Goal: Book appointment/travel/reservation

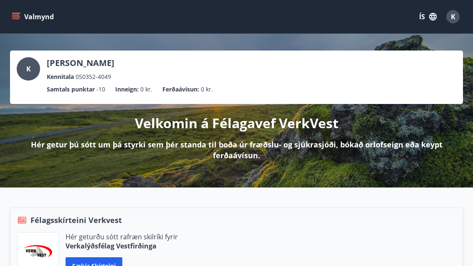
click at [20, 16] on button "Valmynd" at bounding box center [33, 16] width 47 height 15
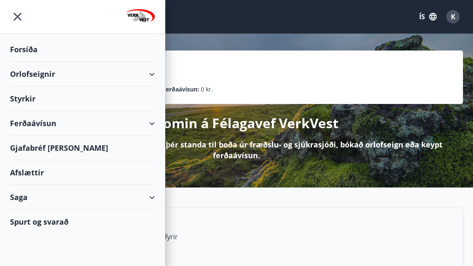
click at [33, 75] on div "Orlofseignir" at bounding box center [82, 74] width 145 height 25
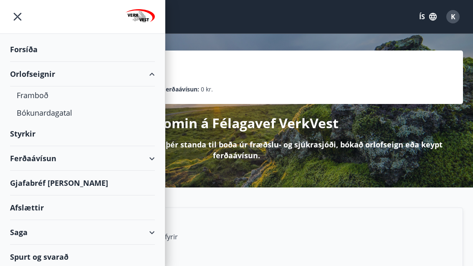
click at [35, 95] on div "Framboð" at bounding box center [82, 95] width 131 height 18
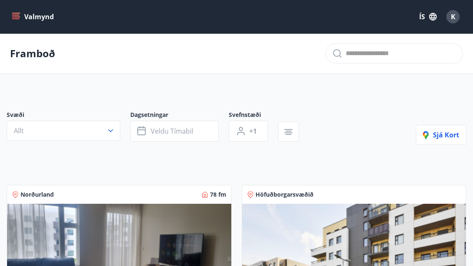
click at [110, 124] on button "Allt" at bounding box center [63, 131] width 113 height 20
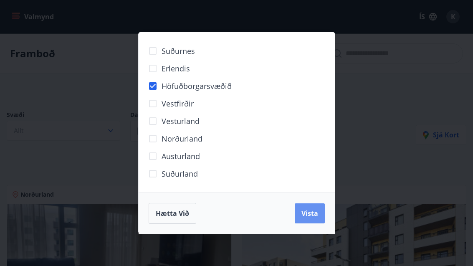
click at [317, 211] on span "Vista" at bounding box center [309, 213] width 17 height 9
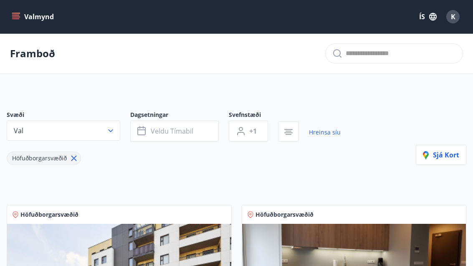
click at [194, 136] on button "Veldu tímabil" at bounding box center [174, 131] width 88 height 21
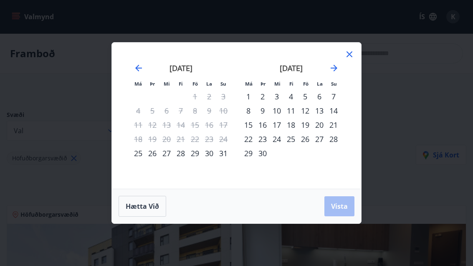
click at [317, 109] on div "13" at bounding box center [319, 110] width 14 height 14
click at [317, 126] on div "20" at bounding box center [319, 125] width 14 height 14
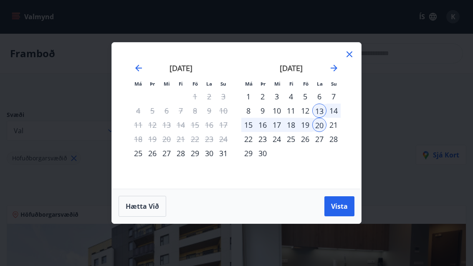
click at [338, 214] on button "Vista" at bounding box center [339, 206] width 30 height 20
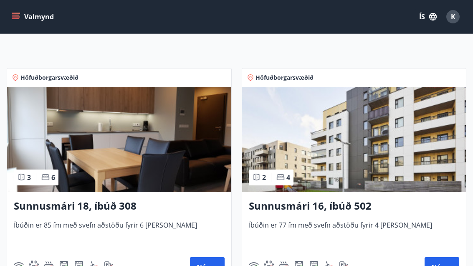
scroll to position [155, 0]
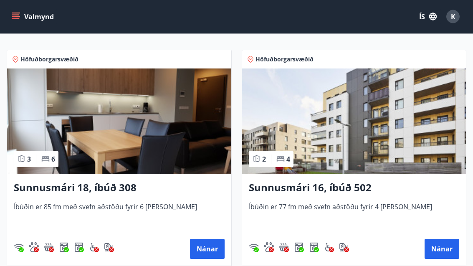
click at [443, 252] on button "Nánar" at bounding box center [441, 249] width 35 height 20
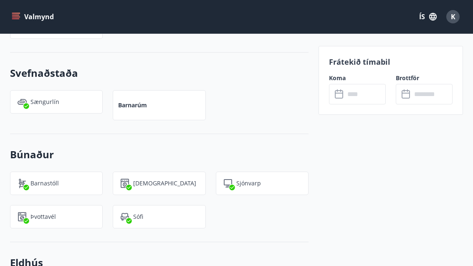
scroll to position [538, 0]
click at [365, 97] on input "text" at bounding box center [365, 94] width 41 height 20
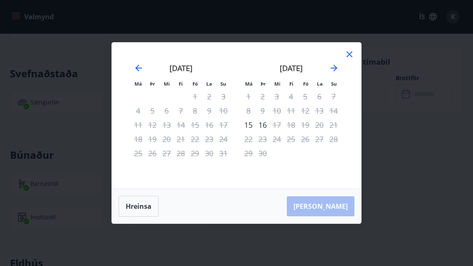
click at [337, 71] on icon "Move forward to switch to the next month." at bounding box center [334, 68] width 10 height 10
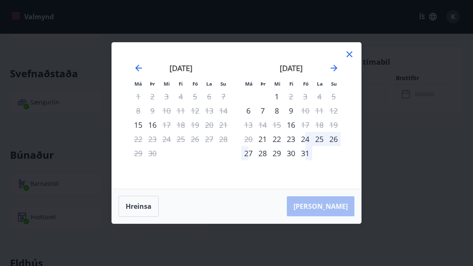
click at [337, 67] on icon "Move forward to switch to the next month." at bounding box center [334, 68] width 10 height 10
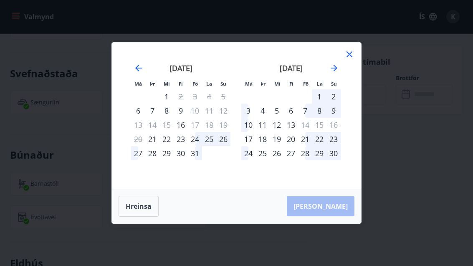
click at [149, 79] on li "Þr" at bounding box center [152, 83] width 14 height 9
click at [138, 71] on icon "Move backward to switch to the previous month." at bounding box center [138, 68] width 10 height 10
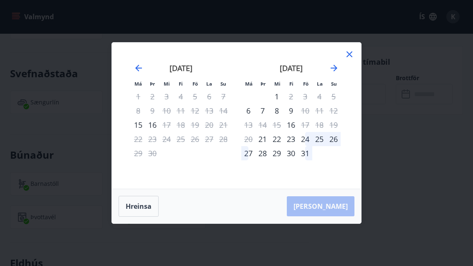
click at [352, 53] on icon at bounding box center [349, 54] width 10 height 10
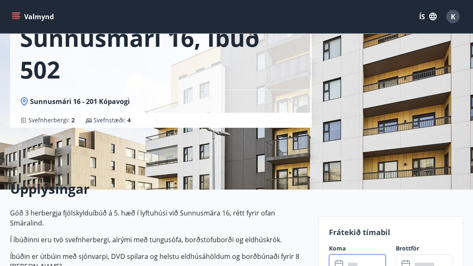
click at [15, 17] on icon "menu" at bounding box center [16, 16] width 9 height 1
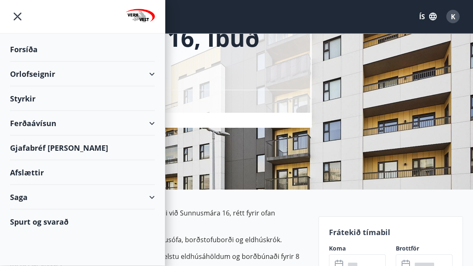
scroll to position [61, 0]
click at [145, 82] on div "Orlofseignir" at bounding box center [82, 74] width 145 height 25
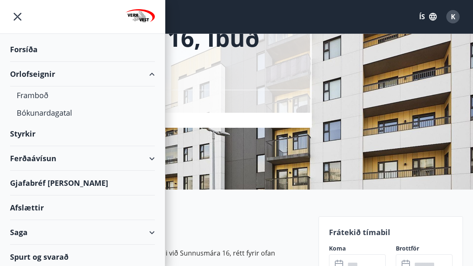
click at [53, 116] on div "Bókunardagatal" at bounding box center [82, 113] width 131 height 18
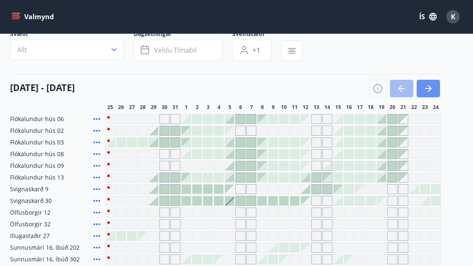
click at [430, 91] on icon "button" at bounding box center [428, 88] width 10 height 10
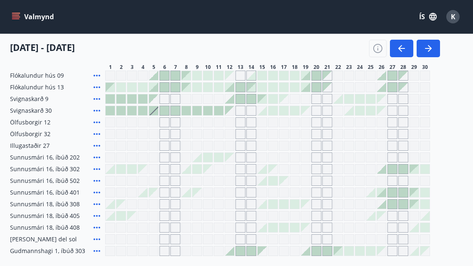
scroll to position [149, 0]
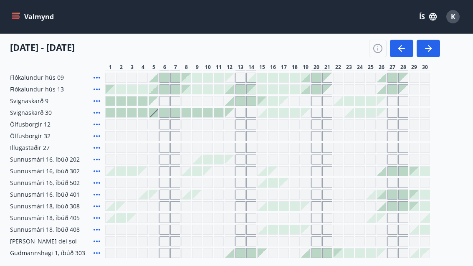
click at [101, 221] on icon at bounding box center [97, 218] width 10 height 10
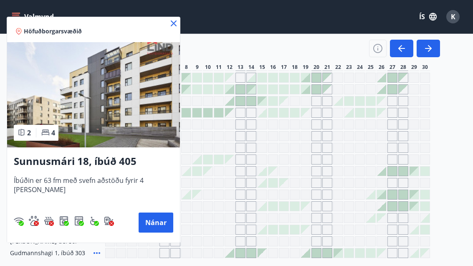
click at [164, 30] on div "Höfuðborgarsvæðið" at bounding box center [93, 29] width 173 height 25
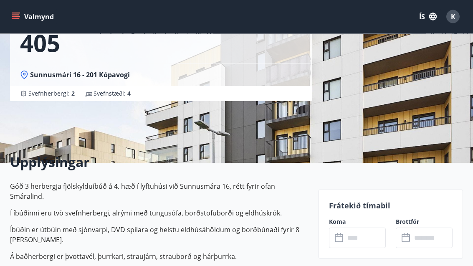
scroll to position [88, 0]
click at [357, 239] on input "text" at bounding box center [365, 237] width 41 height 20
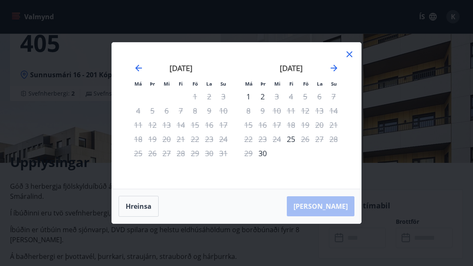
click at [293, 132] on div "18" at bounding box center [291, 125] width 14 height 14
click at [348, 59] on icon at bounding box center [349, 54] width 10 height 10
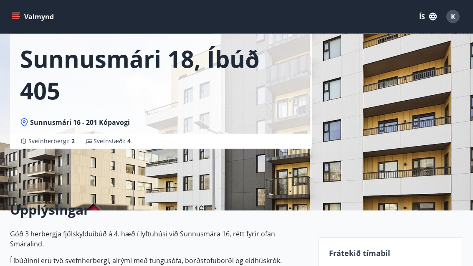
scroll to position [0, 0]
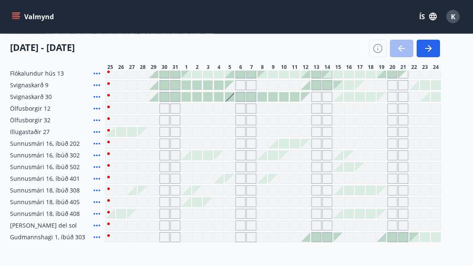
scroll to position [165, 0]
click at [95, 145] on icon at bounding box center [97, 143] width 10 height 10
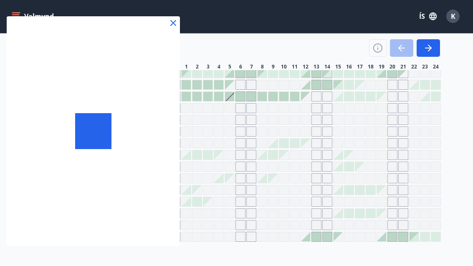
scroll to position [165, 0]
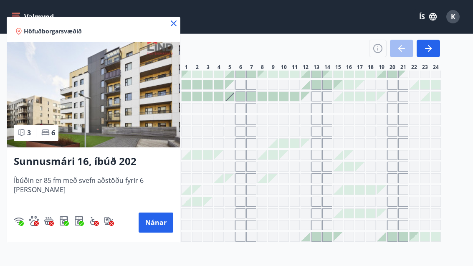
click at [151, 15] on div at bounding box center [236, 133] width 473 height 266
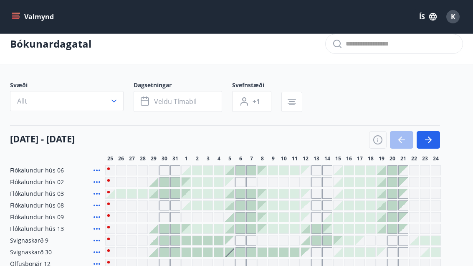
scroll to position [0, 0]
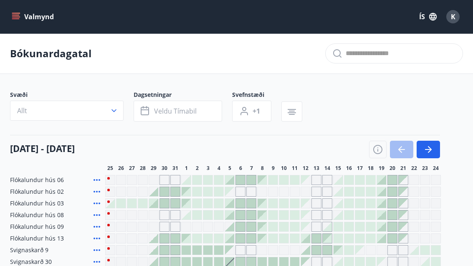
click at [116, 115] on button "Allt" at bounding box center [66, 111] width 113 height 20
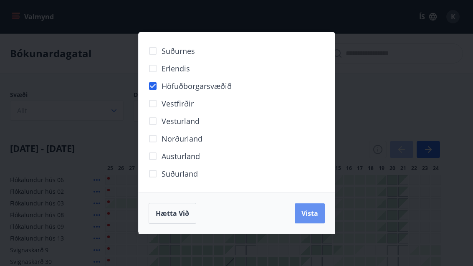
click at [304, 217] on span "Vista" at bounding box center [309, 213] width 17 height 9
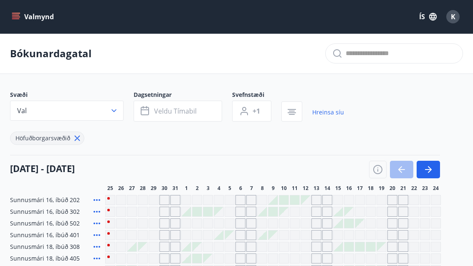
click at [166, 113] on span "Veldu tímabil" at bounding box center [175, 110] width 43 height 9
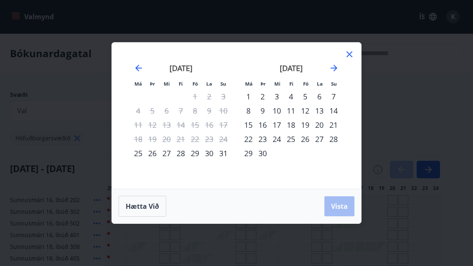
click at [307, 114] on div "12" at bounding box center [305, 110] width 14 height 14
click at [307, 131] on div "19" at bounding box center [305, 125] width 14 height 14
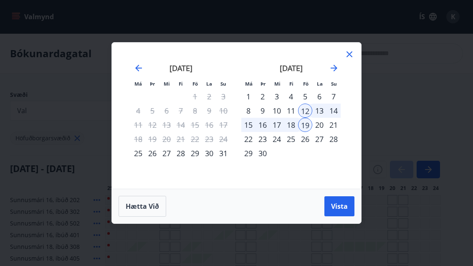
click at [341, 210] on span "Vista" at bounding box center [339, 205] width 17 height 9
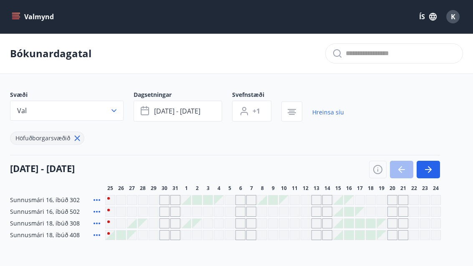
click at [116, 111] on icon "button" at bounding box center [114, 110] width 8 height 8
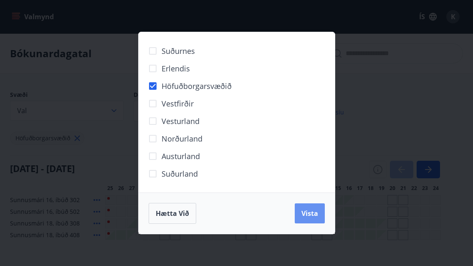
click at [315, 220] on button "Vista" at bounding box center [310, 213] width 30 height 20
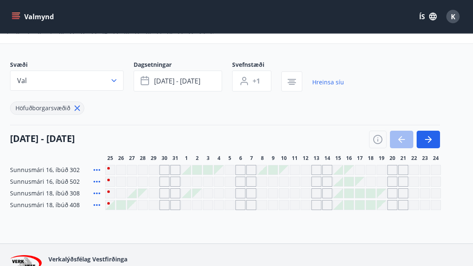
scroll to position [33, 0]
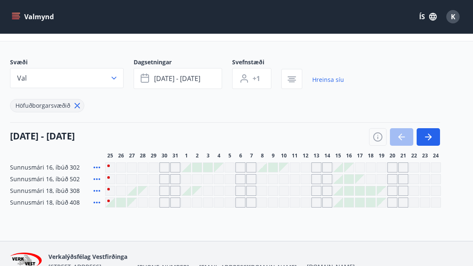
click at [436, 137] on button "button" at bounding box center [427, 137] width 23 height 18
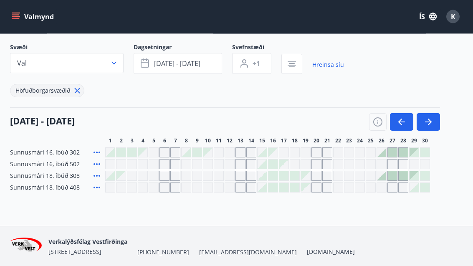
scroll to position [48, 0]
click at [177, 60] on span "[DATE] - [DATE]" at bounding box center [177, 62] width 46 height 9
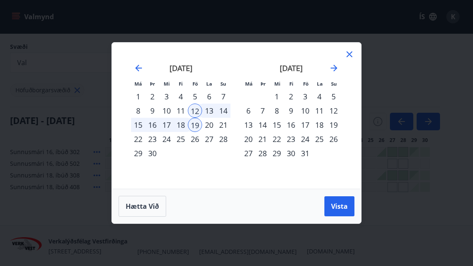
click at [136, 132] on div "15" at bounding box center [138, 125] width 14 height 14
click at [136, 146] on div "22" at bounding box center [138, 139] width 14 height 14
click at [344, 216] on button "Vista" at bounding box center [339, 206] width 30 height 20
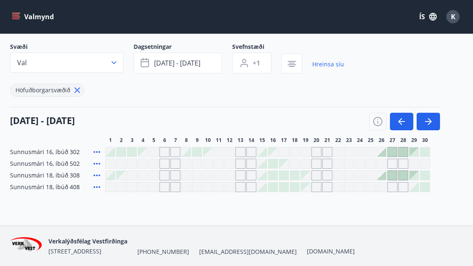
click at [164, 69] on button "[DATE] - [DATE]" at bounding box center [177, 63] width 88 height 21
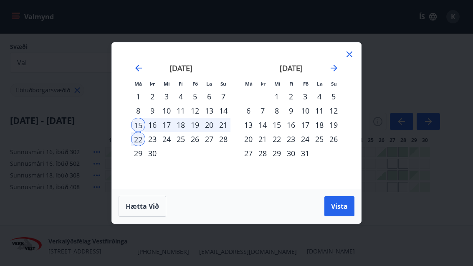
click at [211, 118] on div "13" at bounding box center [209, 110] width 14 height 14
click at [215, 132] on div "20" at bounding box center [209, 125] width 14 height 14
click at [346, 216] on button "Vista" at bounding box center [339, 206] width 30 height 20
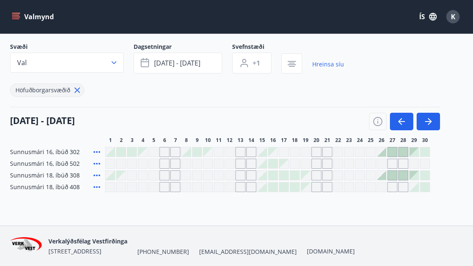
click at [428, 130] on button "button" at bounding box center [427, 122] width 23 height 18
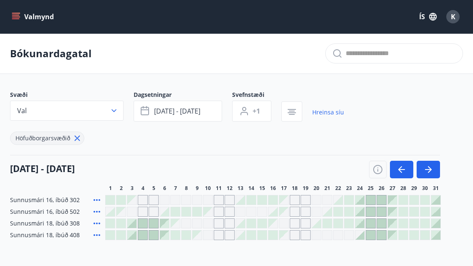
click at [15, 14] on icon "menu" at bounding box center [16, 17] width 8 height 8
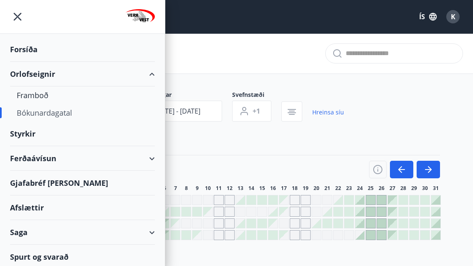
click at [42, 154] on div "Ferðaávísun" at bounding box center [82, 158] width 145 height 25
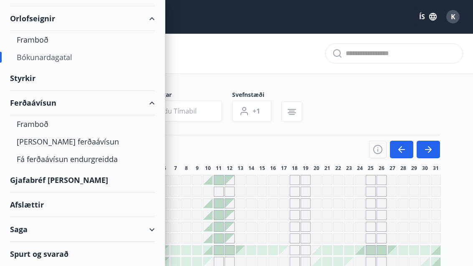
scroll to position [55, 0]
click at [32, 123] on div "Framboð" at bounding box center [82, 124] width 131 height 18
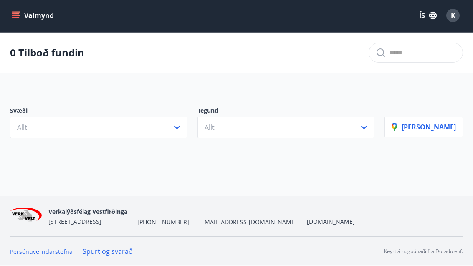
click at [416, 196] on div "Valmynd ÍS K 0 Tilboð fundin Svæði Allt Tegund Allt [PERSON_NAME] Forsíða Orlof…" at bounding box center [236, 97] width 473 height 197
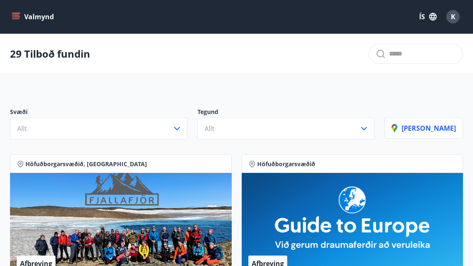
click at [180, 129] on icon "button" at bounding box center [177, 128] width 6 height 3
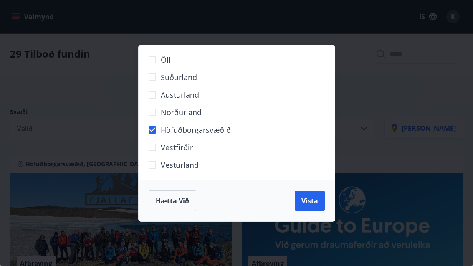
click at [313, 204] on span "Vista" at bounding box center [309, 200] width 17 height 9
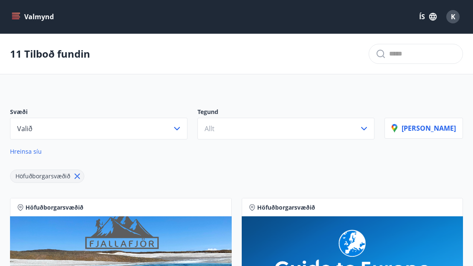
click at [369, 130] on icon "button" at bounding box center [364, 128] width 10 height 10
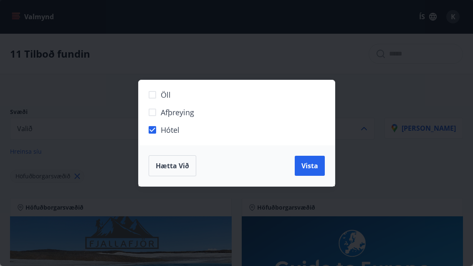
click at [312, 174] on button "Vista" at bounding box center [310, 166] width 30 height 20
